Goal: Information Seeking & Learning: Check status

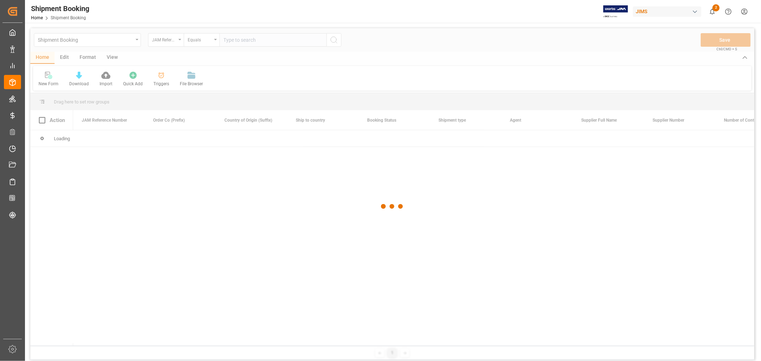
click at [262, 41] on div at bounding box center [392, 206] width 724 height 357
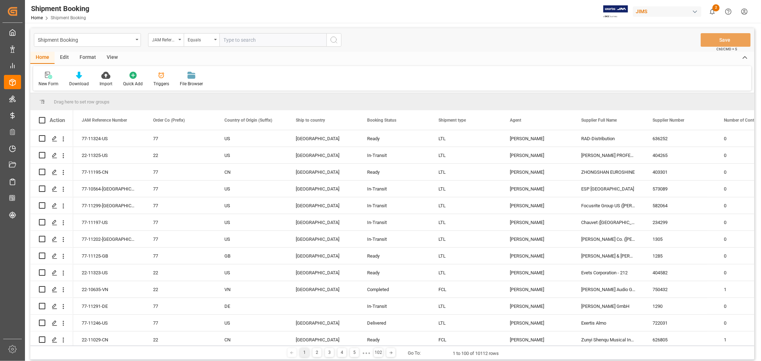
click at [261, 40] on input "text" at bounding box center [272, 40] width 107 height 14
click at [501, 293] on div "[PERSON_NAME]" at bounding box center [536, 289] width 71 height 16
click at [273, 43] on input "text" at bounding box center [272, 40] width 107 height 14
type input "77-11002-cn"
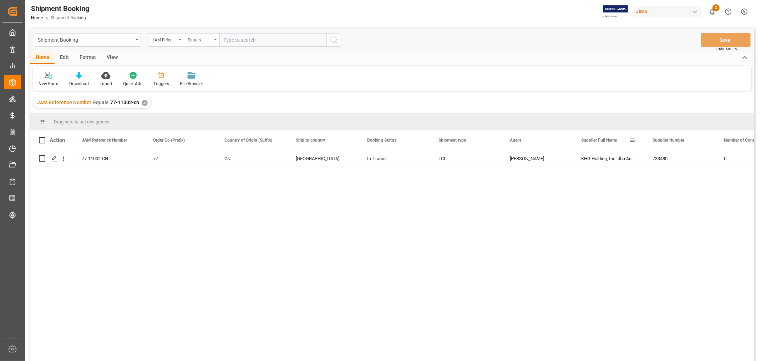
click at [634, 149] on div "Supplier Full Name" at bounding box center [608, 140] width 54 height 20
click at [633, 157] on div "KHG Holding, Inc. dba Austere" at bounding box center [608, 158] width 71 height 16
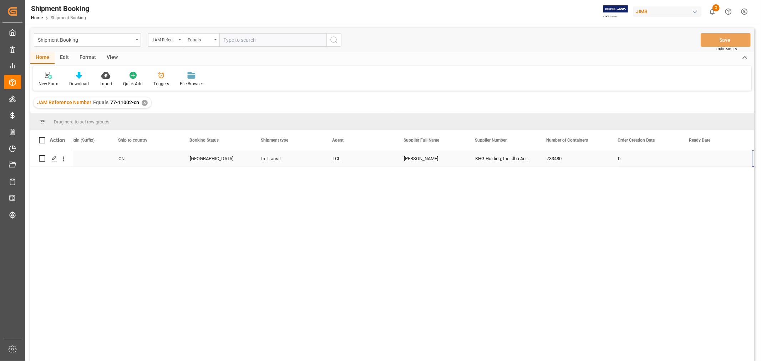
scroll to position [0, 177]
click at [111, 56] on div "View" at bounding box center [112, 58] width 22 height 12
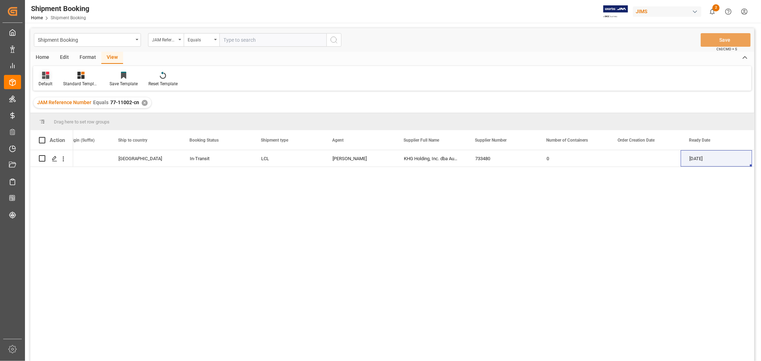
click at [47, 82] on div "Default" at bounding box center [46, 84] width 14 height 6
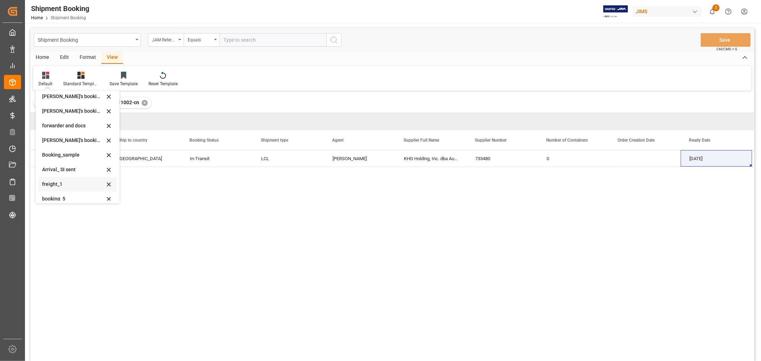
scroll to position [68, 0]
click at [60, 195] on div "booking_5" at bounding box center [73, 193] width 62 height 7
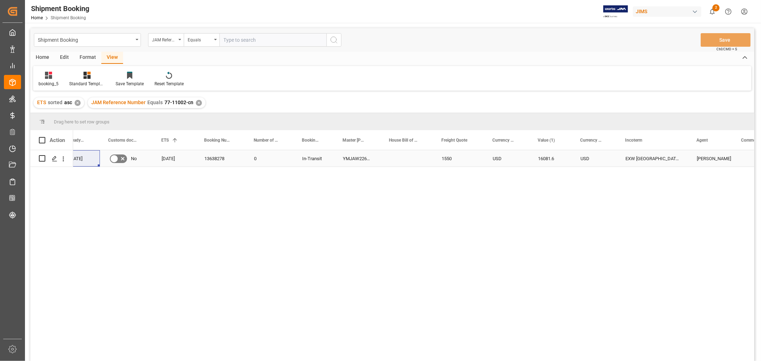
click at [458, 162] on div "1550" at bounding box center [458, 158] width 51 height 16
click at [144, 160] on div "No" at bounding box center [126, 158] width 53 height 16
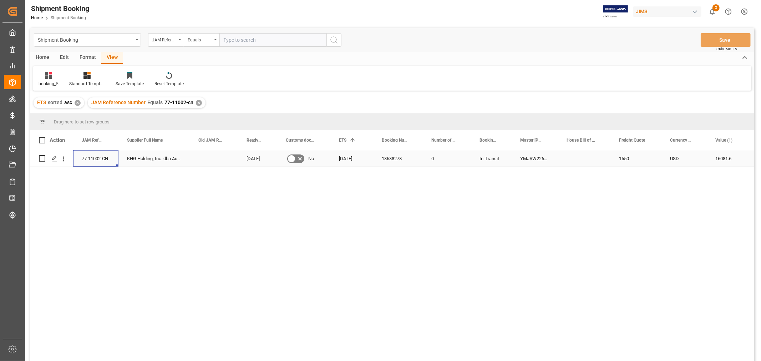
click at [107, 157] on div "77-11002-CN" at bounding box center [95, 158] width 45 height 16
click at [479, 208] on div "KHG Holding, Inc. dba Austere 26-09-2025 No 03-10-2025 13638278 0 In-Transit YM…" at bounding box center [413, 257] width 681 height 215
click at [578, 152] on div "Press SPACE to select this row." at bounding box center [584, 158] width 52 height 16
click at [559, 245] on div "KHG Holding, Inc. dba Austere 26-09-2025 No 03-10-2025 13638278 0 In-Transit YM…" at bounding box center [413, 257] width 681 height 215
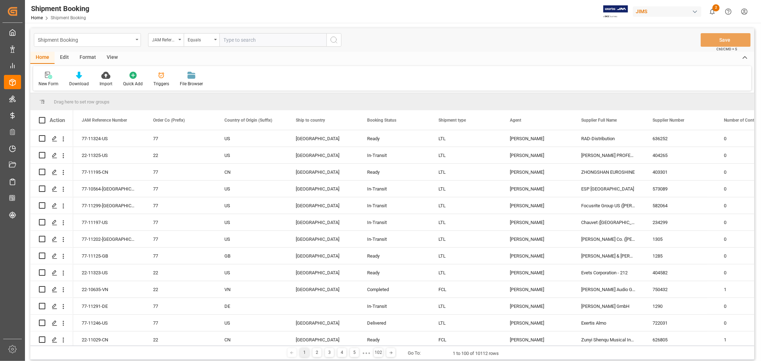
click at [105, 40] on div "Shipment Booking" at bounding box center [85, 39] width 95 height 9
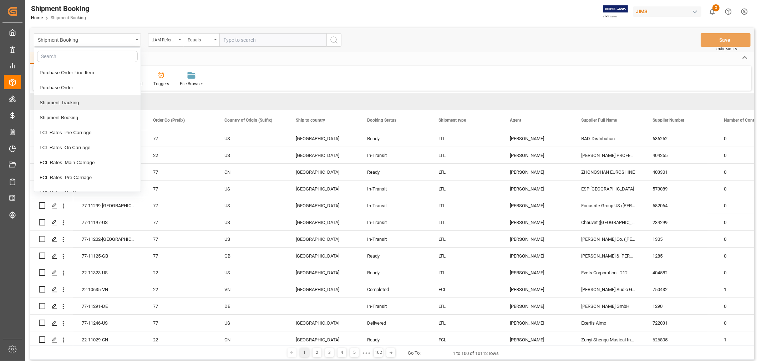
click at [84, 101] on div "Shipment Tracking" at bounding box center [87, 102] width 106 height 15
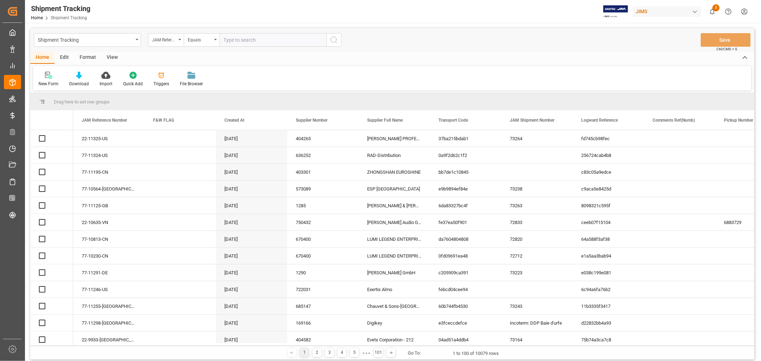
click at [244, 38] on input "text" at bounding box center [272, 40] width 107 height 14
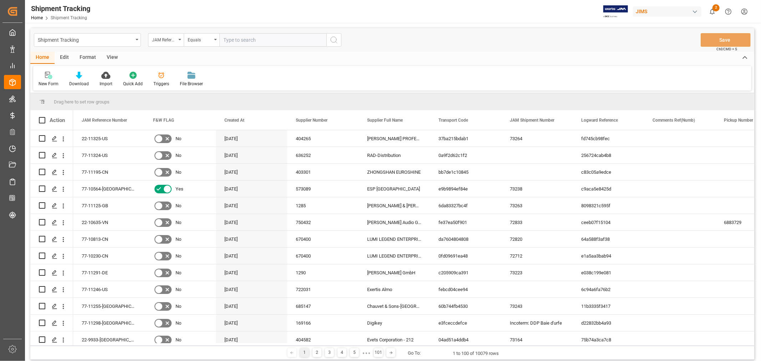
paste input "77-11297-US"
type input "77-11297-US"
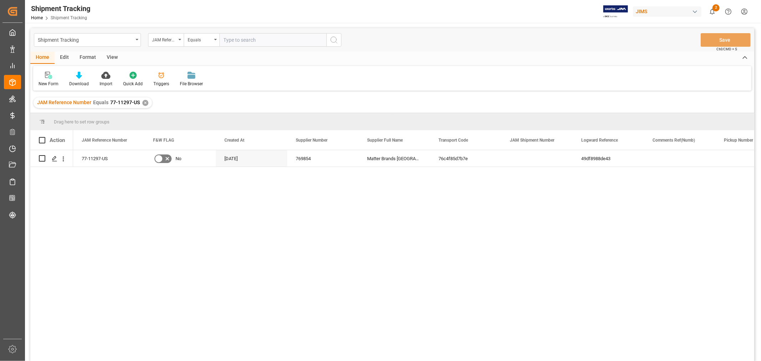
click at [113, 58] on div "View" at bounding box center [112, 58] width 22 height 12
click at [51, 80] on div "Default" at bounding box center [45, 79] width 25 height 16
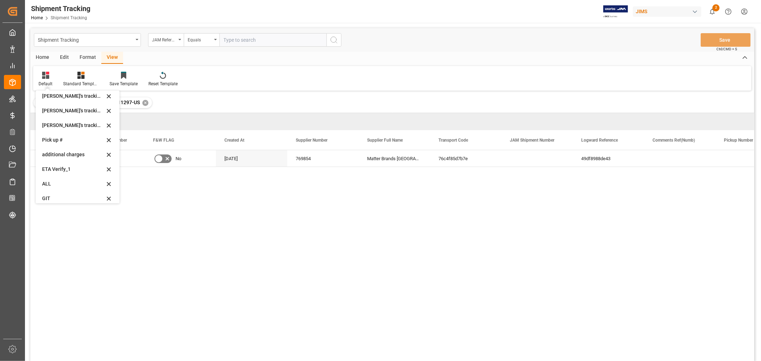
scroll to position [156, 0]
click at [81, 120] on div "[PERSON_NAME]'s tracking all_sample" at bounding box center [73, 120] width 62 height 7
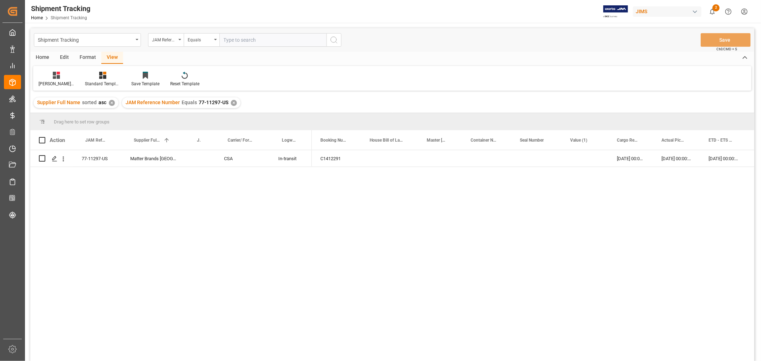
click at [482, 233] on div "C1412291 [DATE] 00:00:00 [DATE] 00:00:00 [DATE] 00:00:00 [DATE] 00:00:00" at bounding box center [533, 257] width 442 height 215
click at [579, 156] on div "Press SPACE to select this row." at bounding box center [585, 158] width 47 height 16
click at [579, 156] on input "Press SPACE to select this row." at bounding box center [584, 163] width 35 height 14
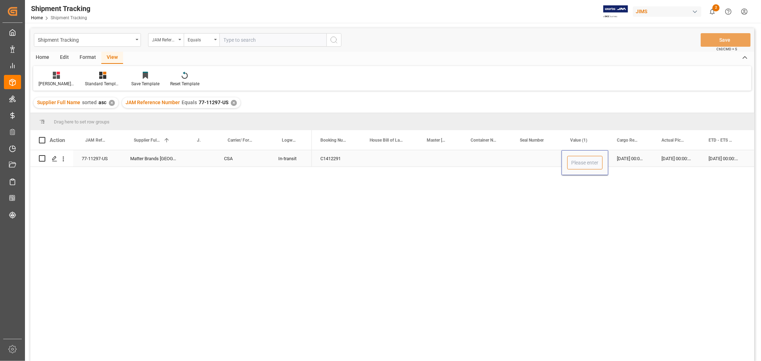
click at [579, 157] on input "Press SPACE to select this row." at bounding box center [584, 163] width 35 height 14
type input "8500"
click at [632, 161] on div "[DATE] 00:00:00" at bounding box center [630, 158] width 45 height 16
drag, startPoint x: 621, startPoint y: 139, endPoint x: 718, endPoint y: 38, distance: 140.0
click at [718, 38] on button "Save" at bounding box center [726, 40] width 50 height 14
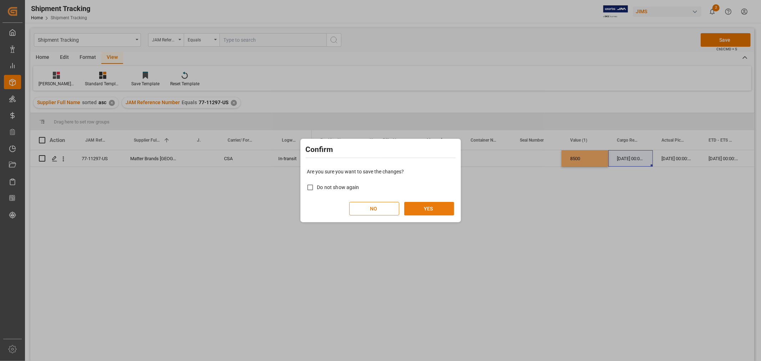
click at [436, 207] on button "YES" at bounding box center [429, 209] width 50 height 14
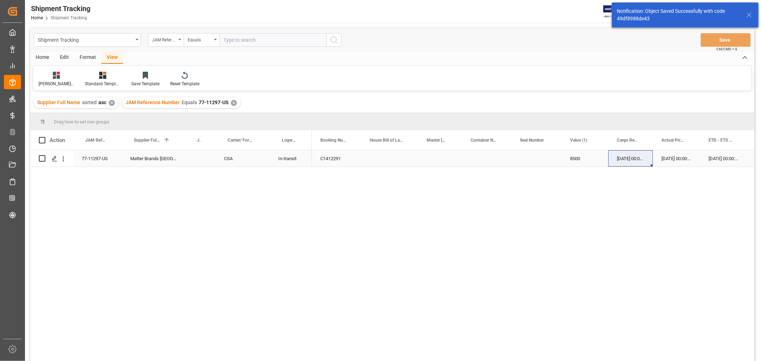
click at [679, 160] on div "[DATE] 00:00:00" at bounding box center [676, 158] width 47 height 16
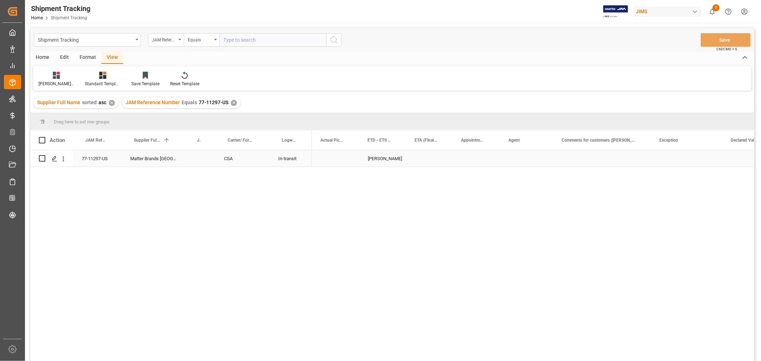
scroll to position [0, 150]
click at [448, 138] on span at bounding box center [446, 140] width 6 height 6
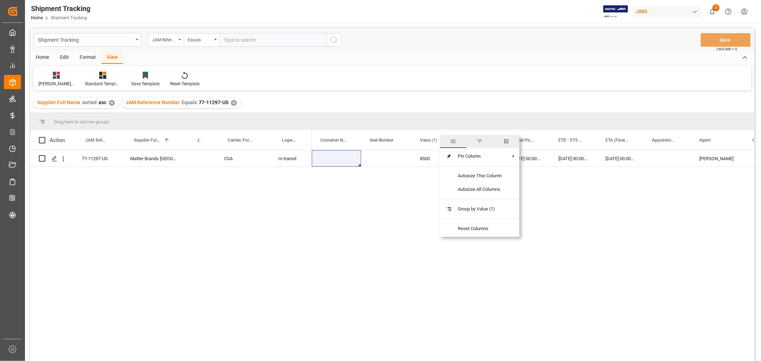
click at [509, 138] on span "columns" at bounding box center [506, 141] width 6 height 6
click at [464, 161] on input "Filter Columns Input" at bounding box center [484, 159] width 59 height 14
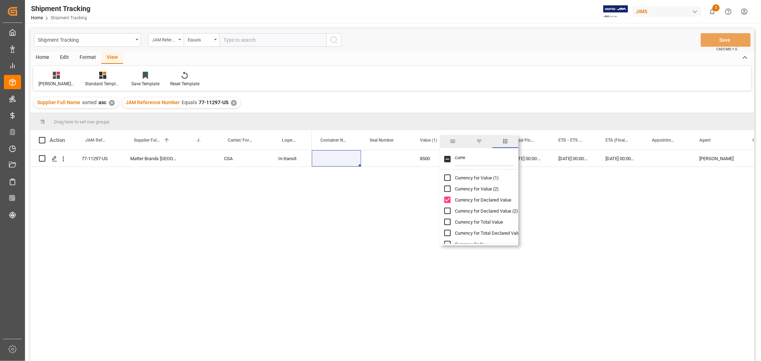
type input "curre"
click at [446, 180] on input "Currency for Value (1) column toggle visibility (hidden)" at bounding box center [447, 177] width 6 height 6
checkbox input "true"
click at [446, 158] on input "Toggle Select All Columns" at bounding box center [447, 159] width 6 height 6
checkbox input "true"
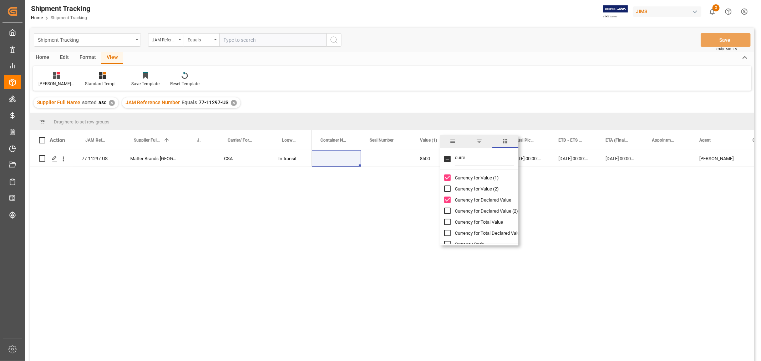
checkbox input "true"
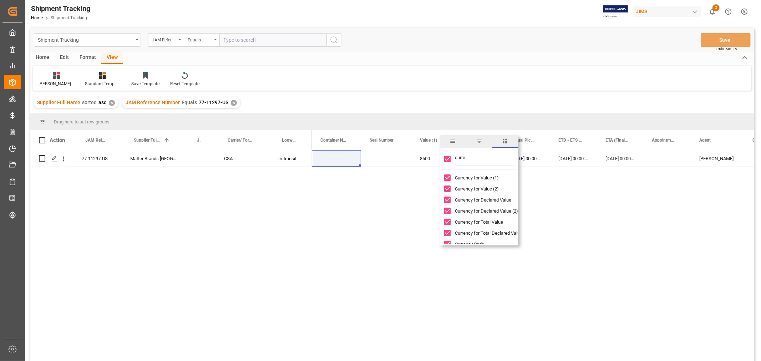
click at [446, 158] on input "Toggle Select All Columns" at bounding box center [447, 159] width 6 height 6
checkbox input "false"
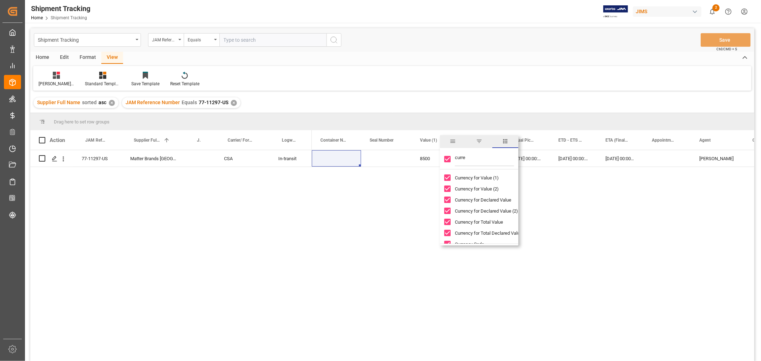
checkbox input "false"
click at [450, 176] on input "Currency for Value (1) column toggle visibility (hidden)" at bounding box center [447, 177] width 6 height 6
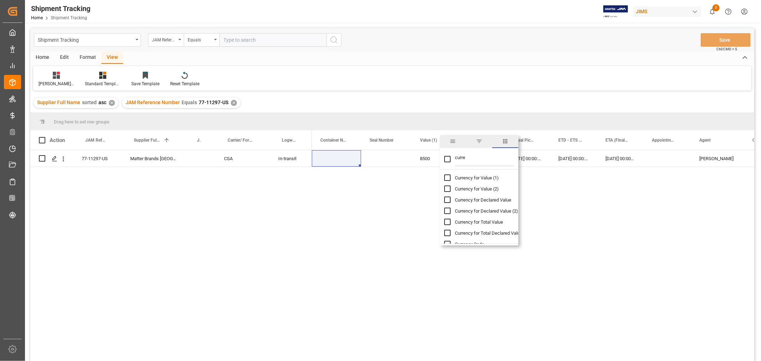
checkbox input "true"
checkbox input "false"
click at [505, 139] on span "columns" at bounding box center [505, 141] width 6 height 6
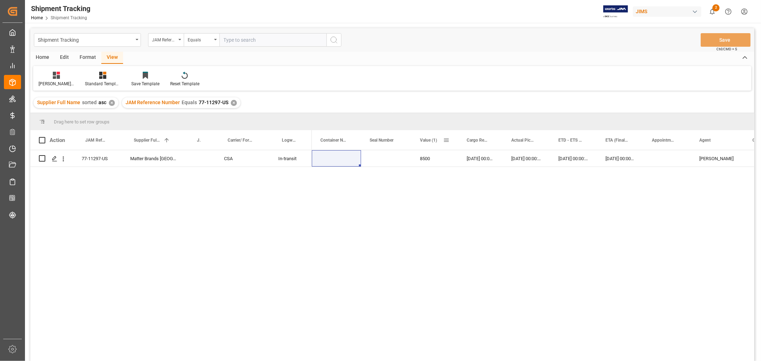
drag, startPoint x: 444, startPoint y: 139, endPoint x: 448, endPoint y: 126, distance: 14.4
click at [448, 126] on div "Drag here to set row groups" at bounding box center [392, 121] width 724 height 17
click at [448, 139] on span at bounding box center [446, 140] width 6 height 6
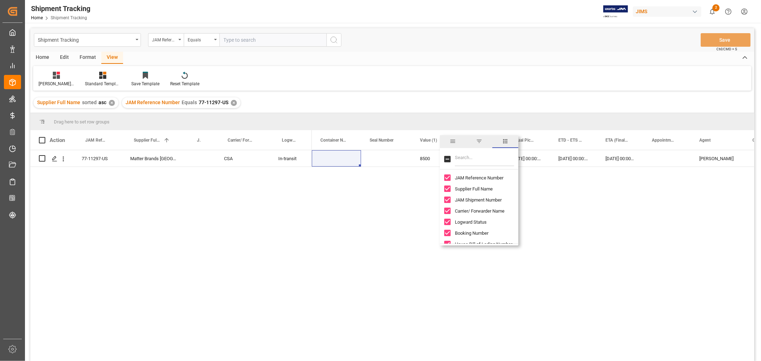
click at [503, 141] on span "columns" at bounding box center [505, 141] width 6 height 6
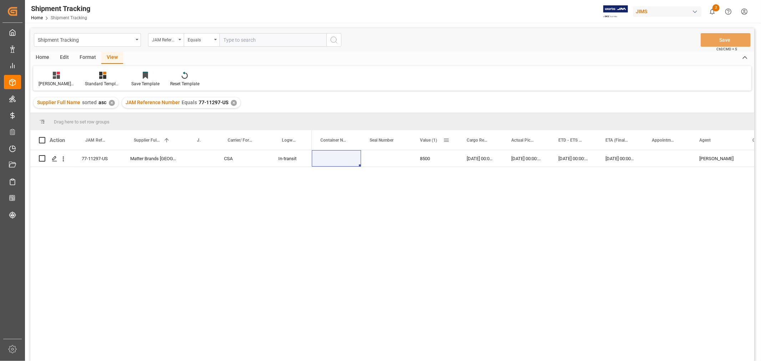
click at [445, 138] on span at bounding box center [446, 140] width 6 height 6
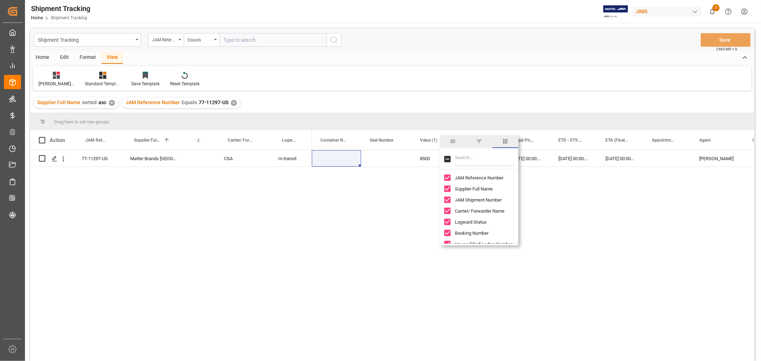
click at [504, 141] on span "columns" at bounding box center [505, 141] width 6 height 6
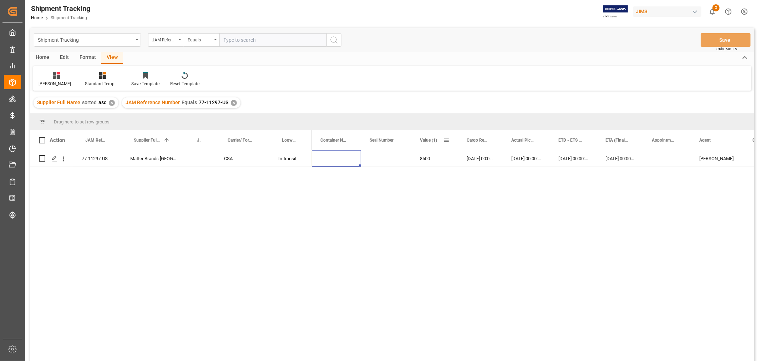
click at [445, 140] on span at bounding box center [446, 140] width 6 height 6
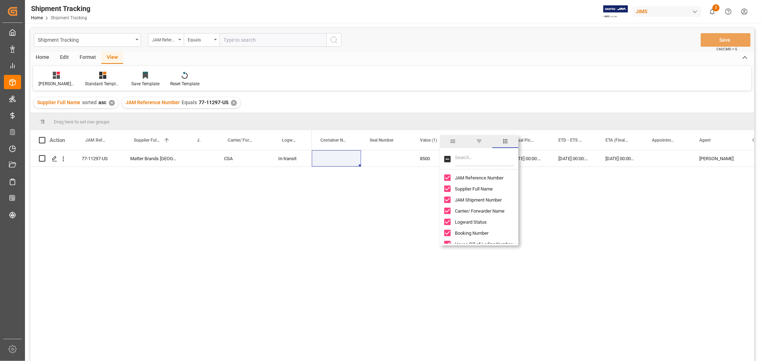
click at [447, 157] on input "Toggle Select All Columns" at bounding box center [447, 159] width 6 height 6
click at [447, 158] on input "Toggle Select All Columns" at bounding box center [447, 159] width 6 height 6
checkbox input "false"
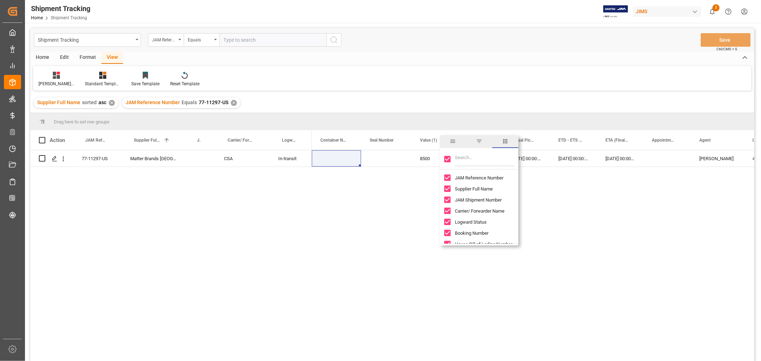
checkbox input "false"
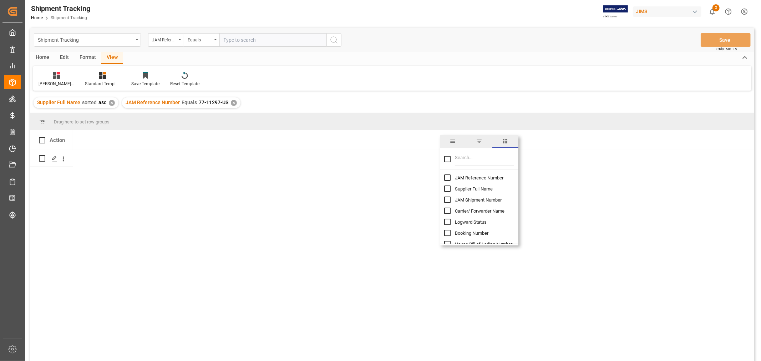
scroll to position [0, 0]
click at [463, 161] on input "Filter Columns Input" at bounding box center [484, 159] width 59 height 14
type input "currency"
click at [448, 174] on input "Currency for Value (1) column toggle visibility (hidden)" at bounding box center [447, 177] width 6 height 6
checkbox input "true"
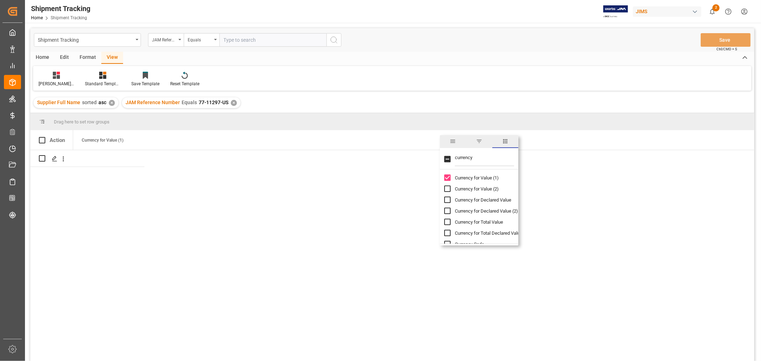
checkbox input "false"
click at [98, 157] on div "Press SPACE to select this row." at bounding box center [108, 158] width 71 height 16
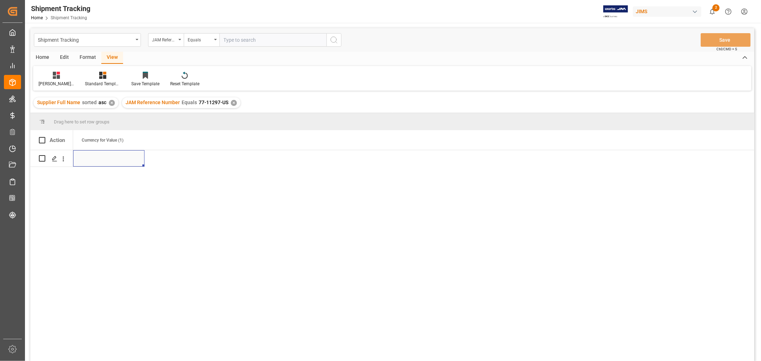
click at [98, 157] on div "Press SPACE to select this row." at bounding box center [108, 158] width 71 height 16
click at [98, 157] on input "Press SPACE to select this row." at bounding box center [109, 163] width 60 height 14
type input "USD"
click at [134, 139] on span at bounding box center [133, 140] width 6 height 6
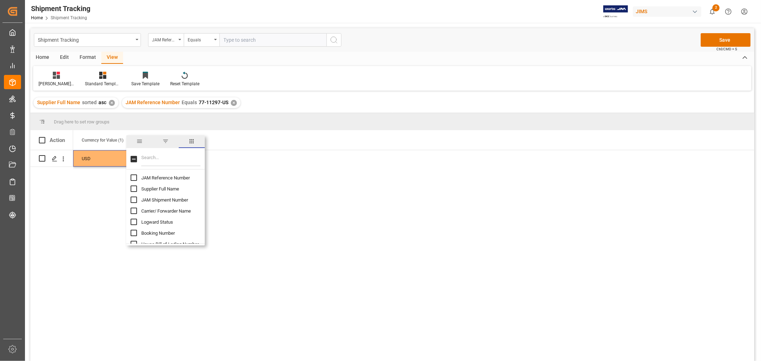
click at [134, 176] on input "JAM Reference Number column toggle visibility (hidden)" at bounding box center [134, 177] width 6 height 6
checkbox input "true"
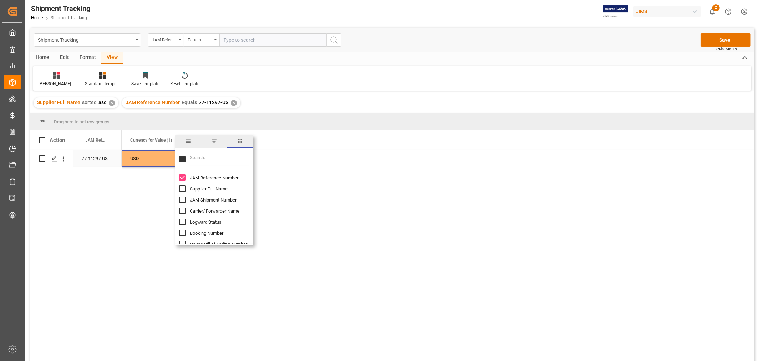
click at [147, 161] on div "USD" at bounding box center [157, 158] width 71 height 16
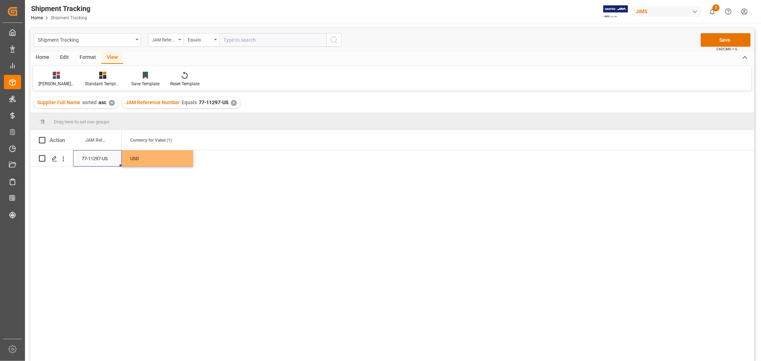
click at [100, 155] on div "77-11297-US" at bounding box center [97, 158] width 49 height 16
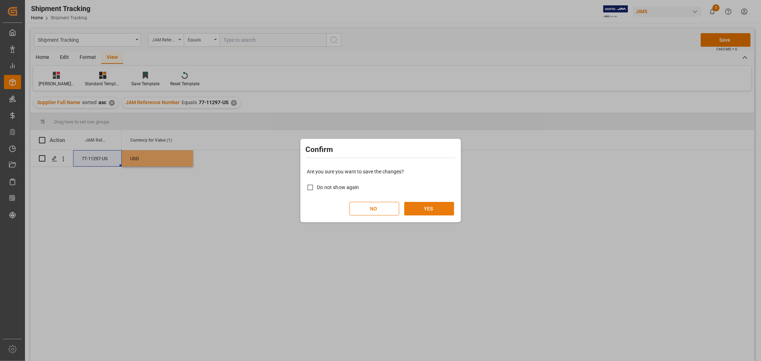
click at [420, 209] on button "YES" at bounding box center [429, 209] width 50 height 14
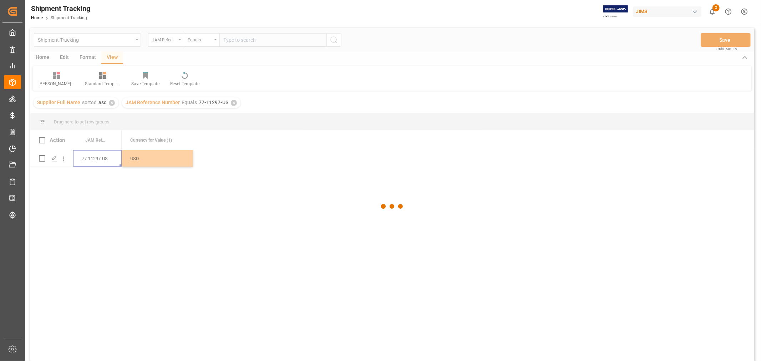
click at [262, 207] on div at bounding box center [392, 206] width 724 height 357
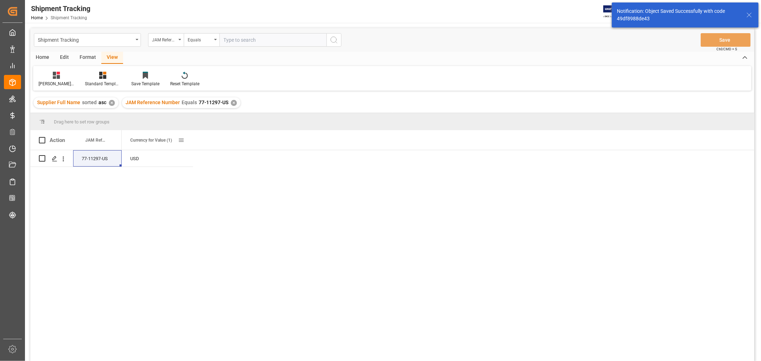
click at [181, 140] on span at bounding box center [181, 140] width 6 height 6
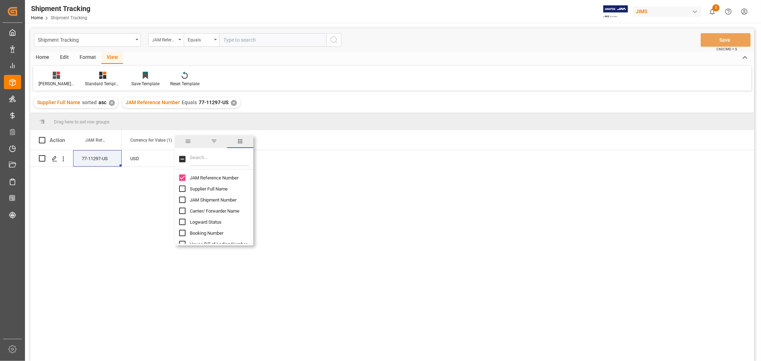
click at [59, 77] on icon at bounding box center [56, 75] width 7 height 7
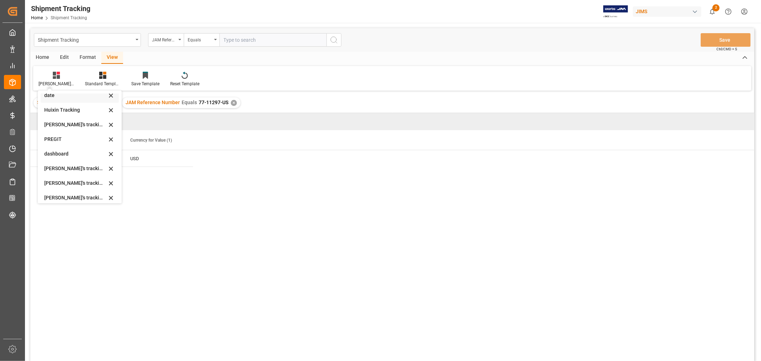
scroll to position [79, 0]
click at [85, 185] on div "[PERSON_NAME]'s tracking all # _5" at bounding box center [75, 182] width 62 height 7
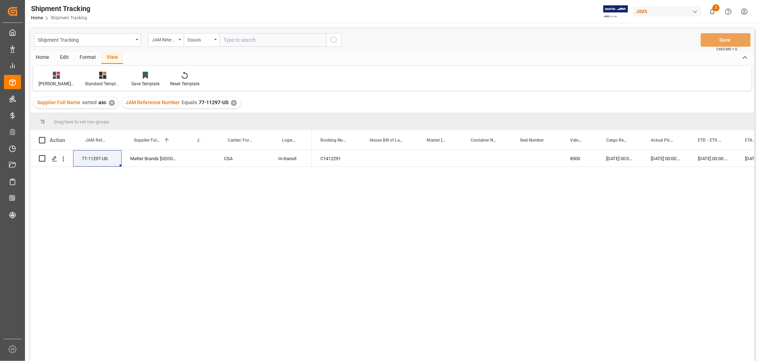
click at [243, 215] on div "77-11297-US Matter Brands USA CSA In-transit C1412291 8500 [DATE] 00:00:00 [DAT…" at bounding box center [392, 256] width 724 height 213
click at [399, 159] on div "Press SPACE to select this row." at bounding box center [389, 158] width 57 height 16
click at [502, 196] on div "C1412291 8500 [DATE] 00:00:00 [DATE] 00:00:00 [DATE] 00:00:00 [DATE] 00:00:00" at bounding box center [533, 257] width 442 height 215
click at [233, 102] on div "✕" at bounding box center [234, 103] width 6 height 6
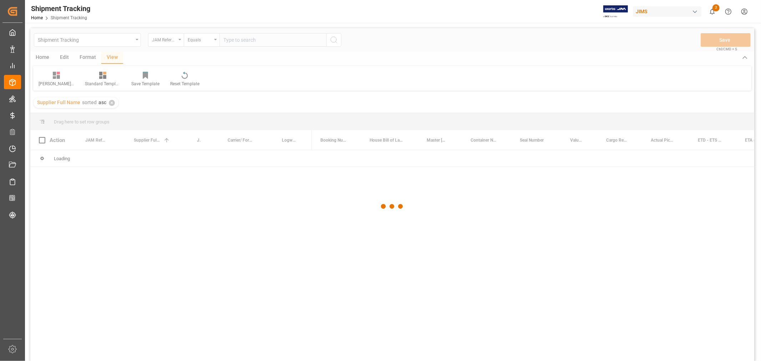
click at [248, 37] on div at bounding box center [392, 206] width 724 height 357
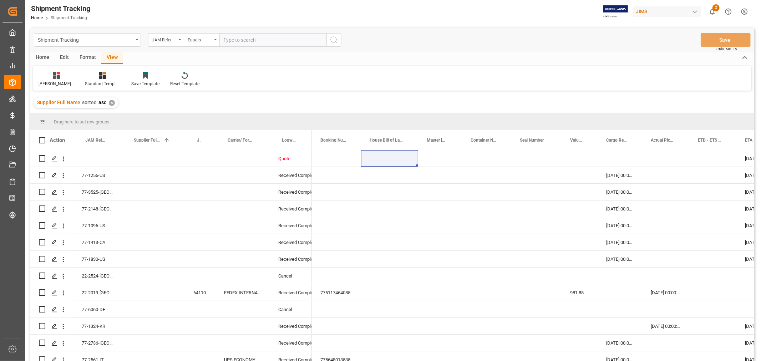
click at [248, 37] on input "text" at bounding box center [272, 40] width 107 height 14
paste input "77-11171-CN"
type input "77-11171-CN"
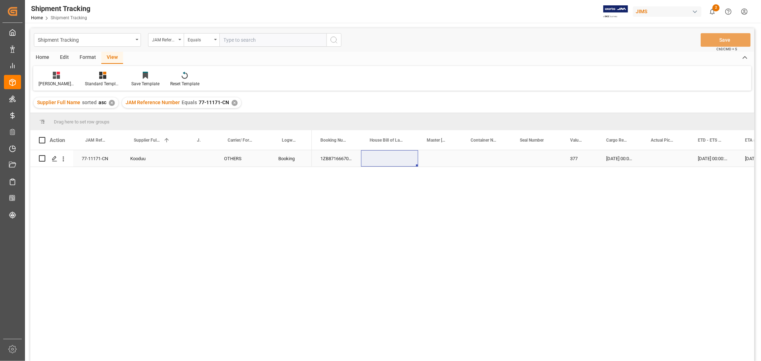
click at [381, 159] on div "Press SPACE to select this row." at bounding box center [389, 158] width 57 height 16
click at [492, 159] on div "Press SPACE to select this row." at bounding box center [486, 158] width 49 height 16
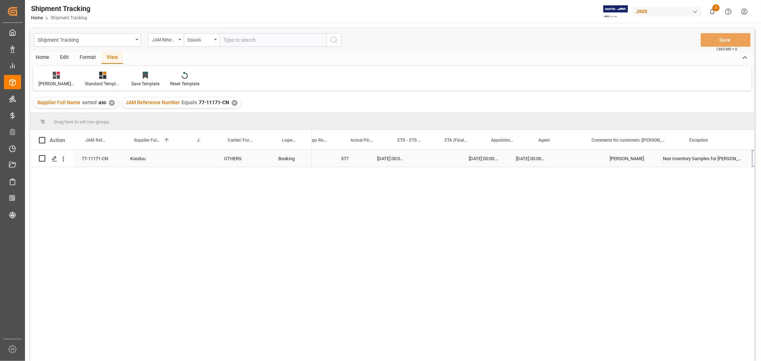
scroll to position [0, 300]
click at [97, 161] on div "77-11171-CN" at bounding box center [97, 158] width 49 height 16
click at [391, 250] on div "377 [DATE] 00:00:00 [DATE] 00:00:00 [DATE] 00:00:00 HuiXin Gao Non Inventory Sa…" at bounding box center [533, 257] width 442 height 215
click at [232, 102] on div "✕" at bounding box center [235, 103] width 6 height 6
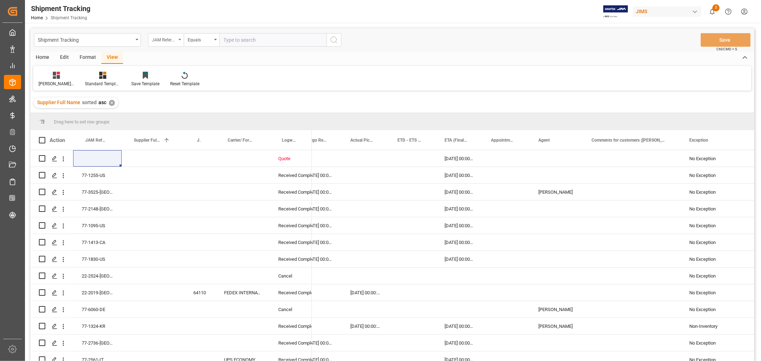
click at [174, 39] on div "JAM Reference Number" at bounding box center [164, 39] width 24 height 8
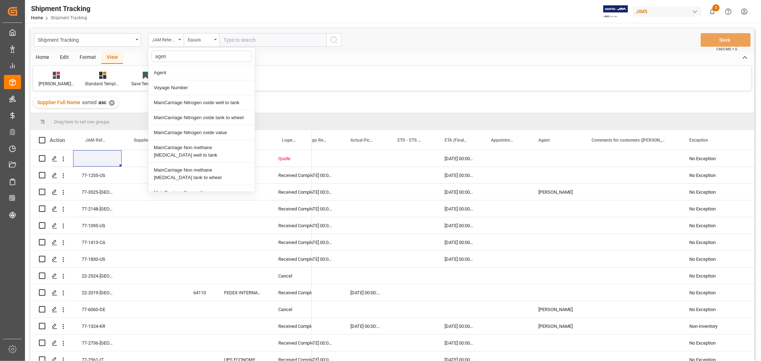
type input "agent"
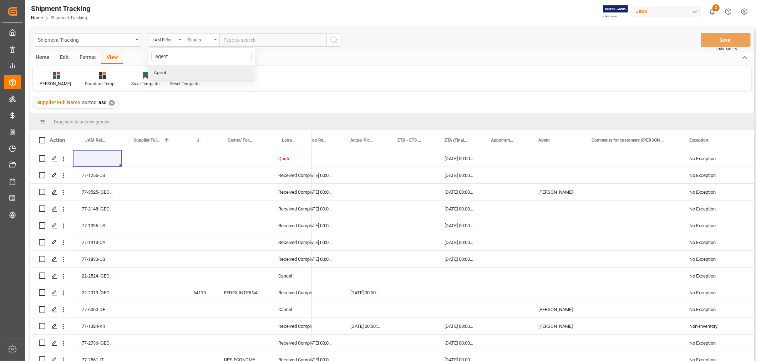
click at [166, 72] on div "Agent" at bounding box center [201, 72] width 106 height 15
click at [253, 43] on div "Select Items" at bounding box center [270, 39] width 93 height 7
type input "hui"
click at [227, 70] on input "[PERSON_NAME]" at bounding box center [227, 73] width 14 height 14
checkbox input "true"
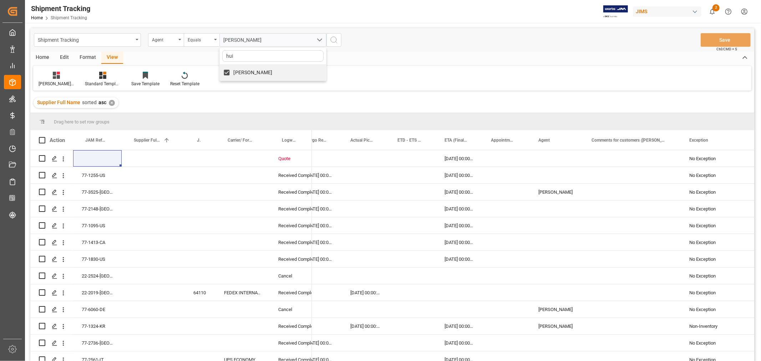
click at [335, 40] on icon "search button" at bounding box center [334, 40] width 9 height 9
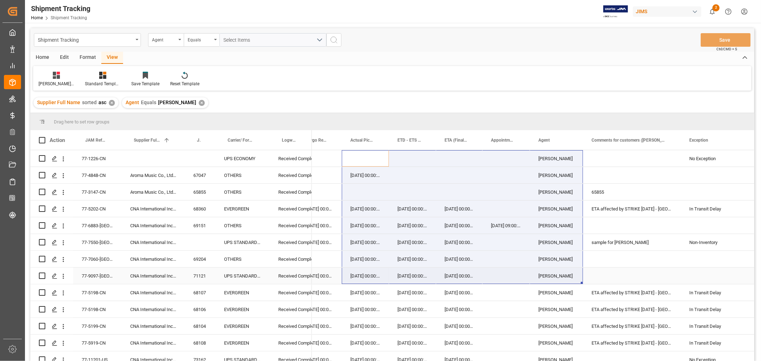
drag, startPoint x: 380, startPoint y: 166, endPoint x: 605, endPoint y: 311, distance: 267.4
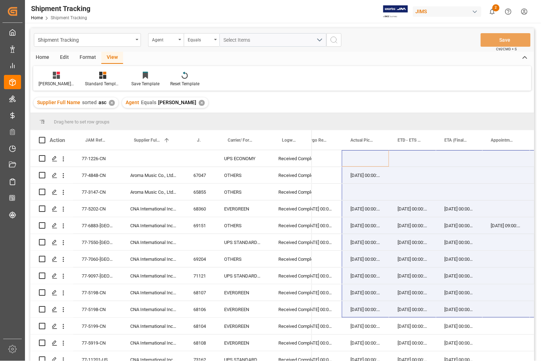
click at [472, 76] on div "[PERSON_NAME]'s tracking all # _5 Standard Templates Save Template Reset Templa…" at bounding box center [282, 78] width 498 height 25
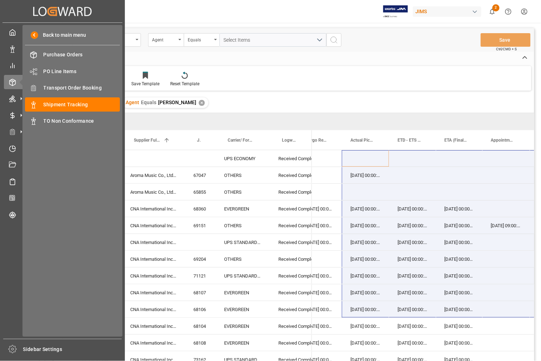
click at [0, 240] on div "Created by potrace 1.15, written by [PERSON_NAME] [DATE]-[DATE] Created by potr…" at bounding box center [62, 178] width 125 height 357
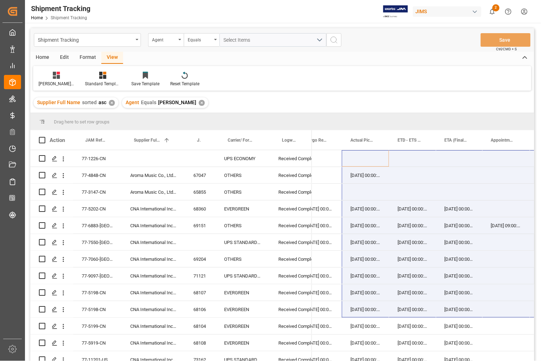
drag, startPoint x: 425, startPoint y: 77, endPoint x: 421, endPoint y: 69, distance: 8.2
click at [423, 76] on div "[PERSON_NAME]'s tracking all # _5 Standard Templates Save Template Reset Templa…" at bounding box center [282, 78] width 498 height 25
click at [411, 54] on div "Home Edit Format View" at bounding box center [282, 58] width 504 height 12
click at [339, 98] on div "Supplier Full Name sorted asc ✕ Agent Equals HuiXin Gao ✕" at bounding box center [282, 103] width 504 height 20
click at [507, 105] on div "Supplier Full Name sorted asc ✕ Agent Equals HuiXin Gao ✕" at bounding box center [282, 103] width 504 height 20
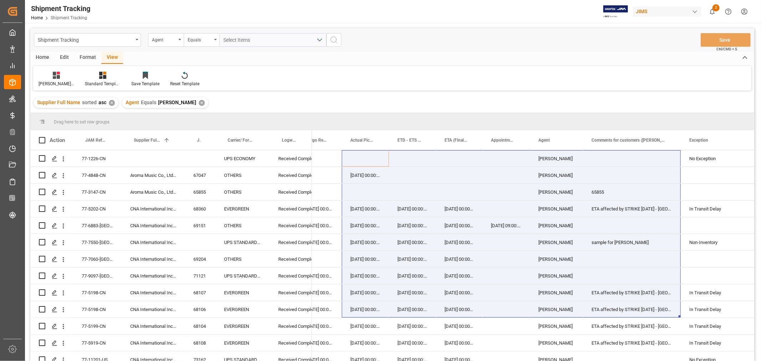
click at [671, 67] on div "[PERSON_NAME]'s tracking all # _5 Standard Templates Save Template Reset Templa…" at bounding box center [392, 78] width 718 height 25
